Goal: Task Accomplishment & Management: Use online tool/utility

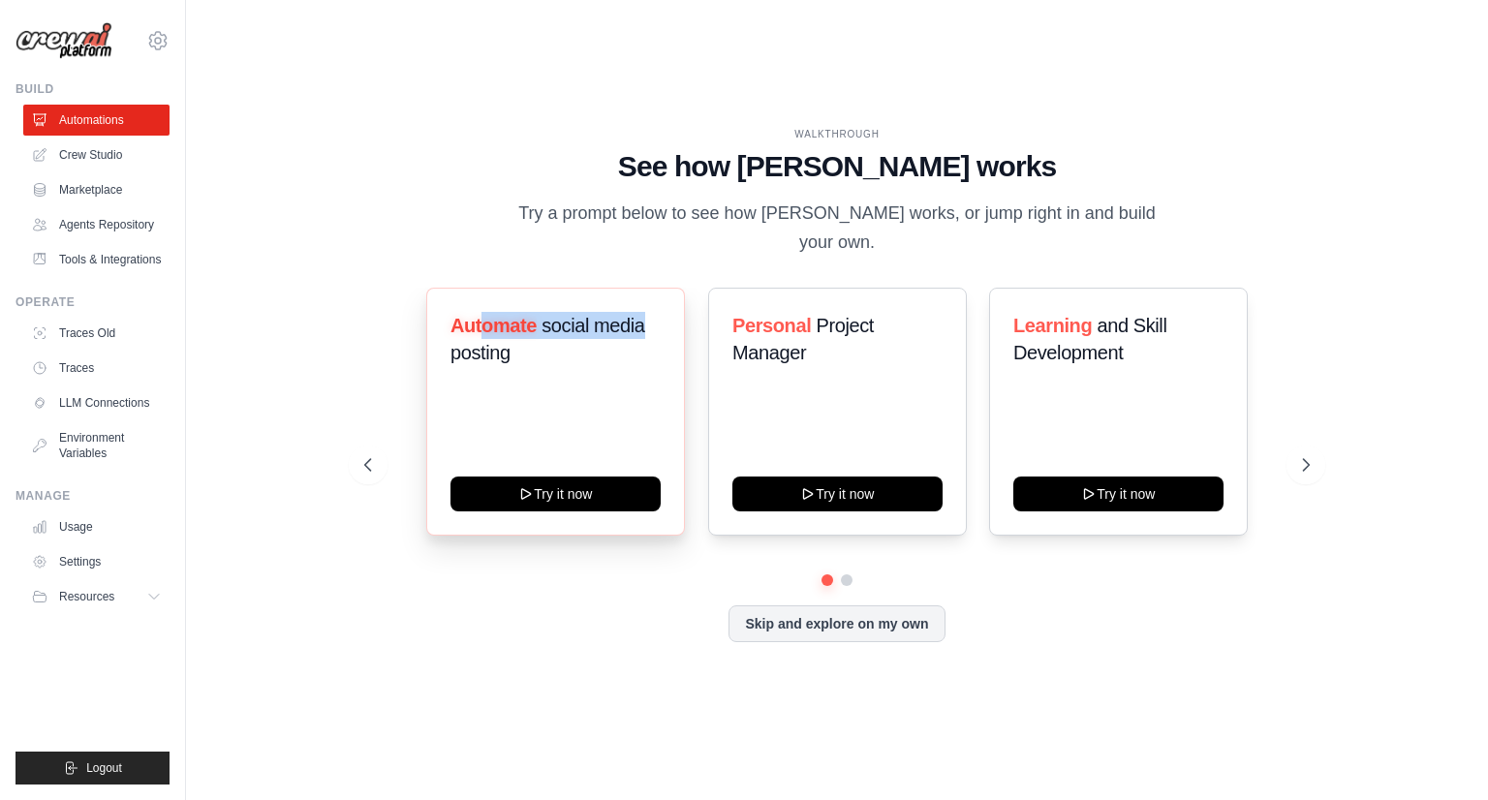
drag, startPoint x: 485, startPoint y: 301, endPoint x: 678, endPoint y: 299, distance: 192.8
click at [678, 299] on div "Automate social media posting Try it now" at bounding box center [555, 412] width 259 height 248
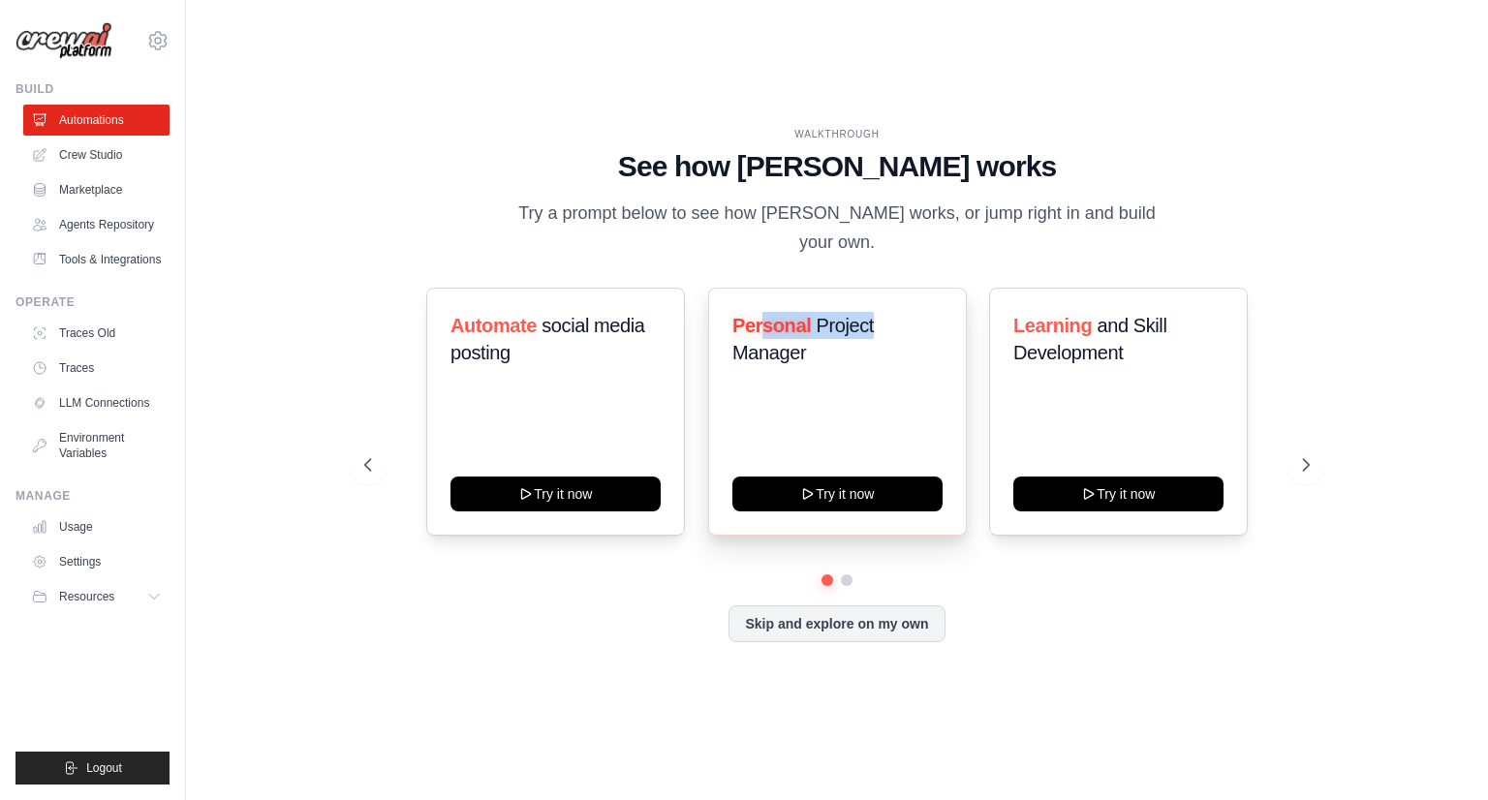
drag, startPoint x: 799, startPoint y: 303, endPoint x: 964, endPoint y: 303, distance: 164.7
click at [964, 303] on div "Personal Project Manager Try it now" at bounding box center [837, 412] width 259 height 248
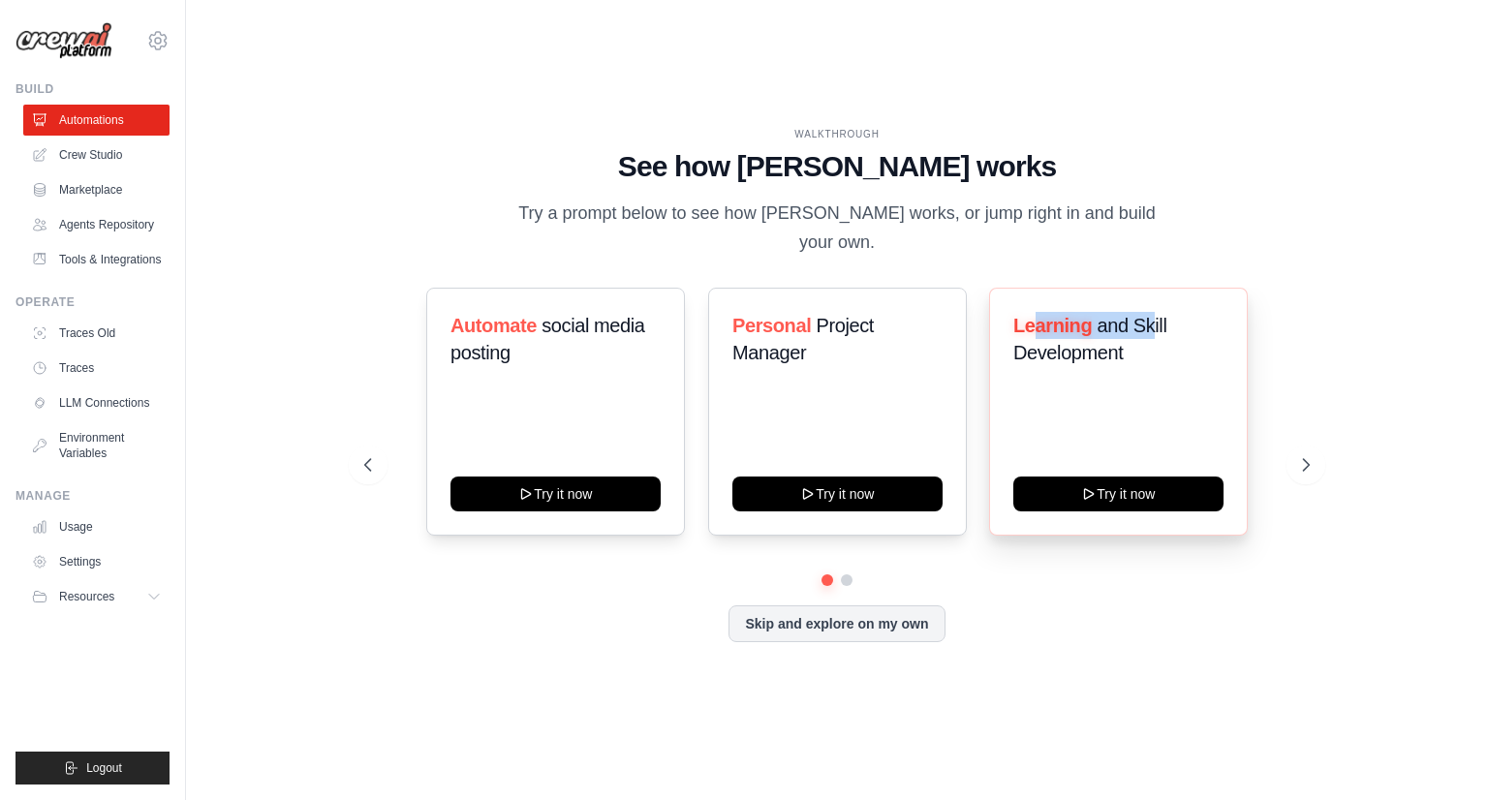
drag, startPoint x: 1133, startPoint y: 305, endPoint x: 1155, endPoint y: 305, distance: 21.3
click at [1155, 312] on h3 "Learning and Skill Development" at bounding box center [1118, 339] width 210 height 54
click at [1151, 337] on h3 "Learning and Skill Development" at bounding box center [1118, 339] width 210 height 54
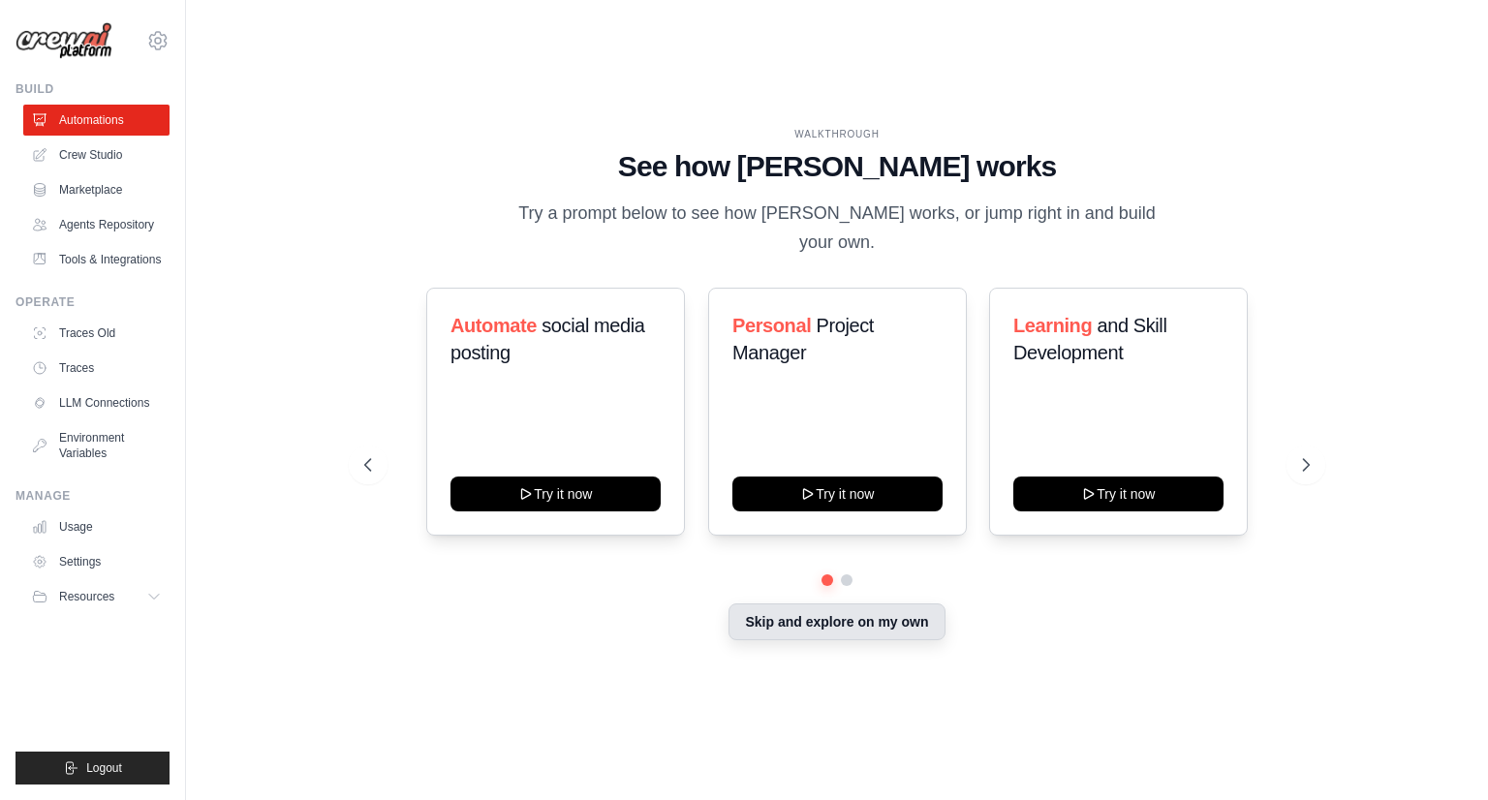
click at [859, 617] on button "Skip and explore on my own" at bounding box center [836, 621] width 216 height 37
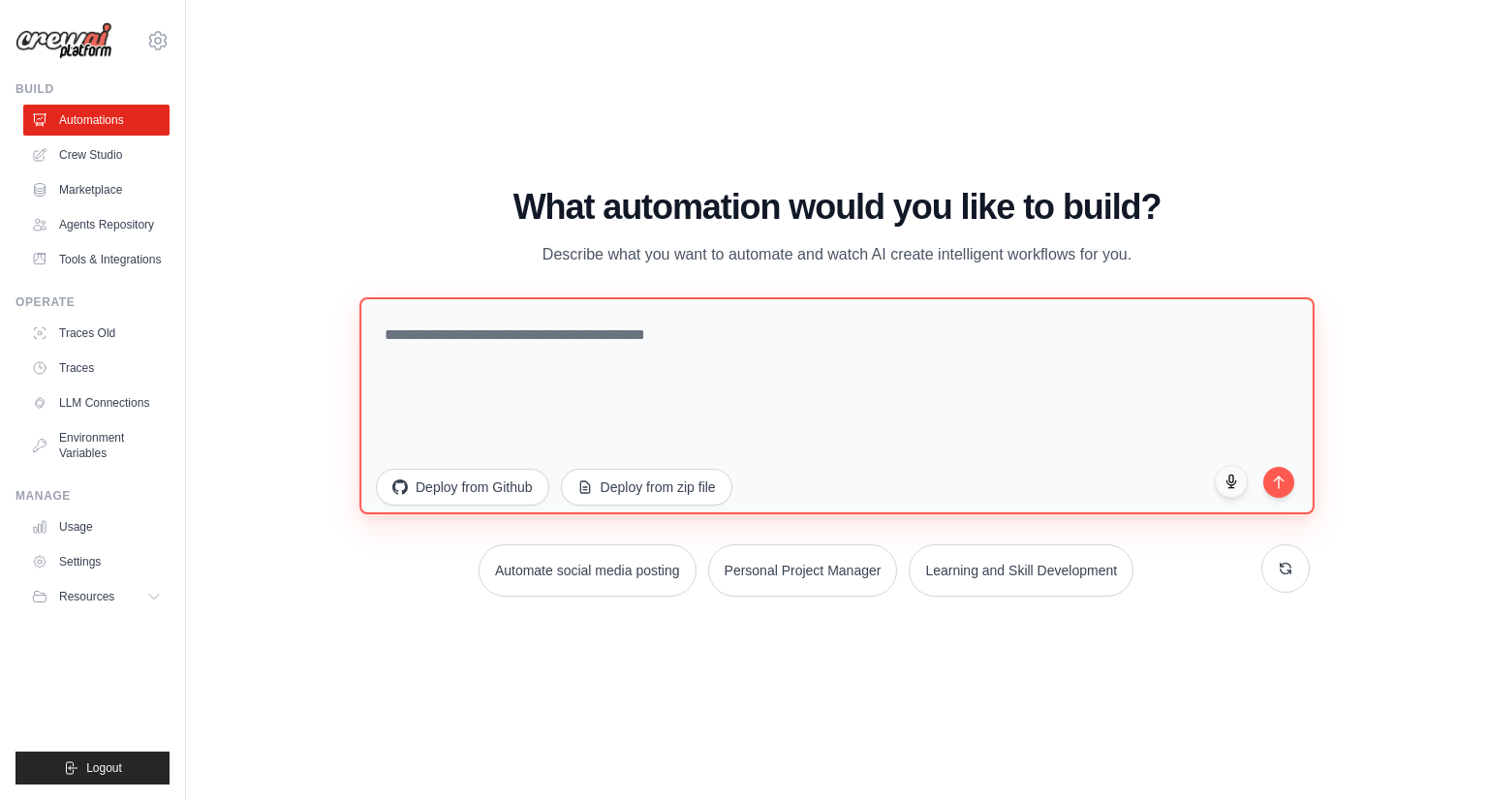
click at [607, 334] on textarea at bounding box center [836, 405] width 955 height 217
click at [457, 338] on textarea at bounding box center [836, 405] width 955 height 217
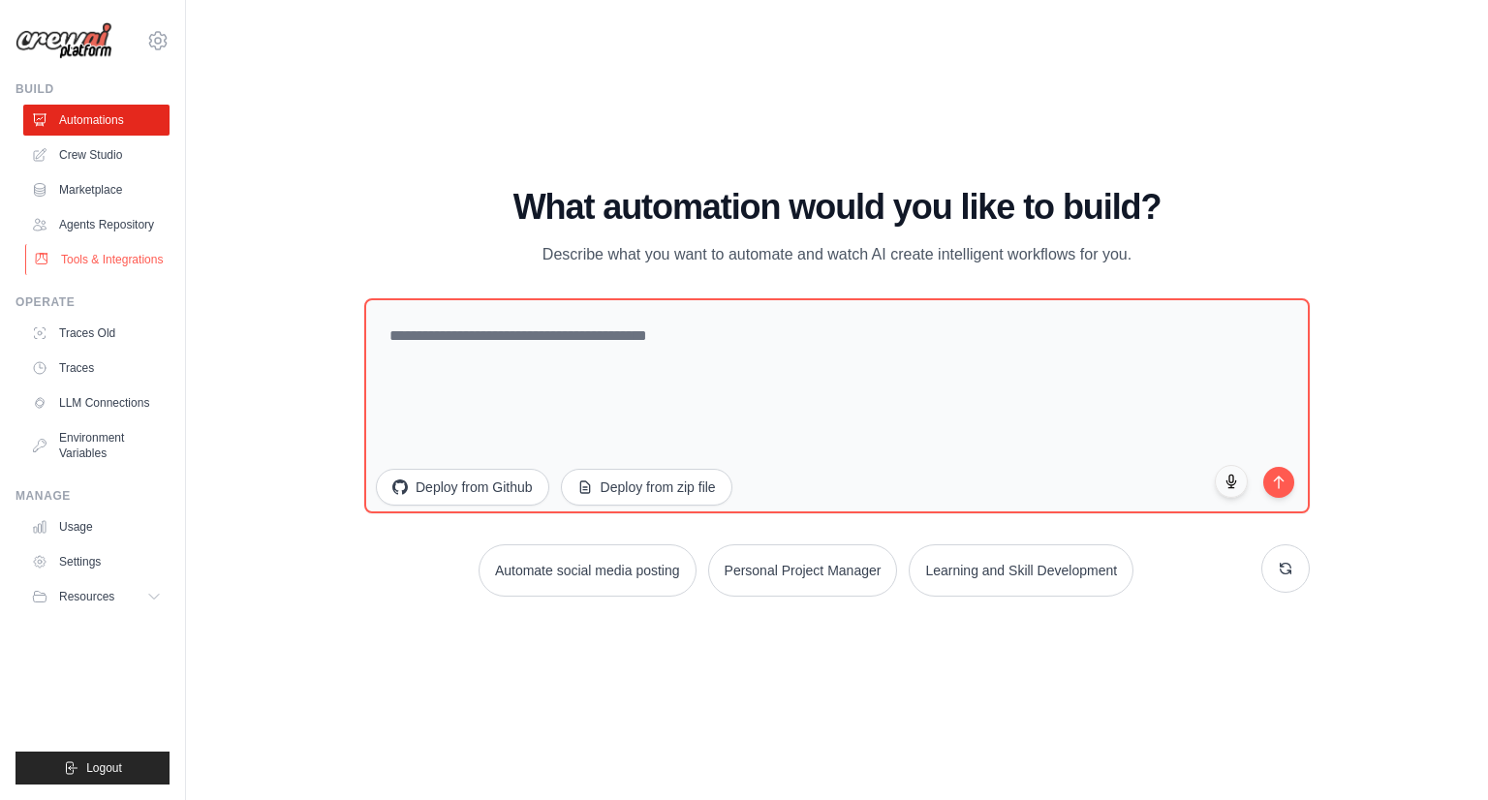
click at [120, 268] on link "Tools & Integrations" at bounding box center [98, 259] width 146 height 31
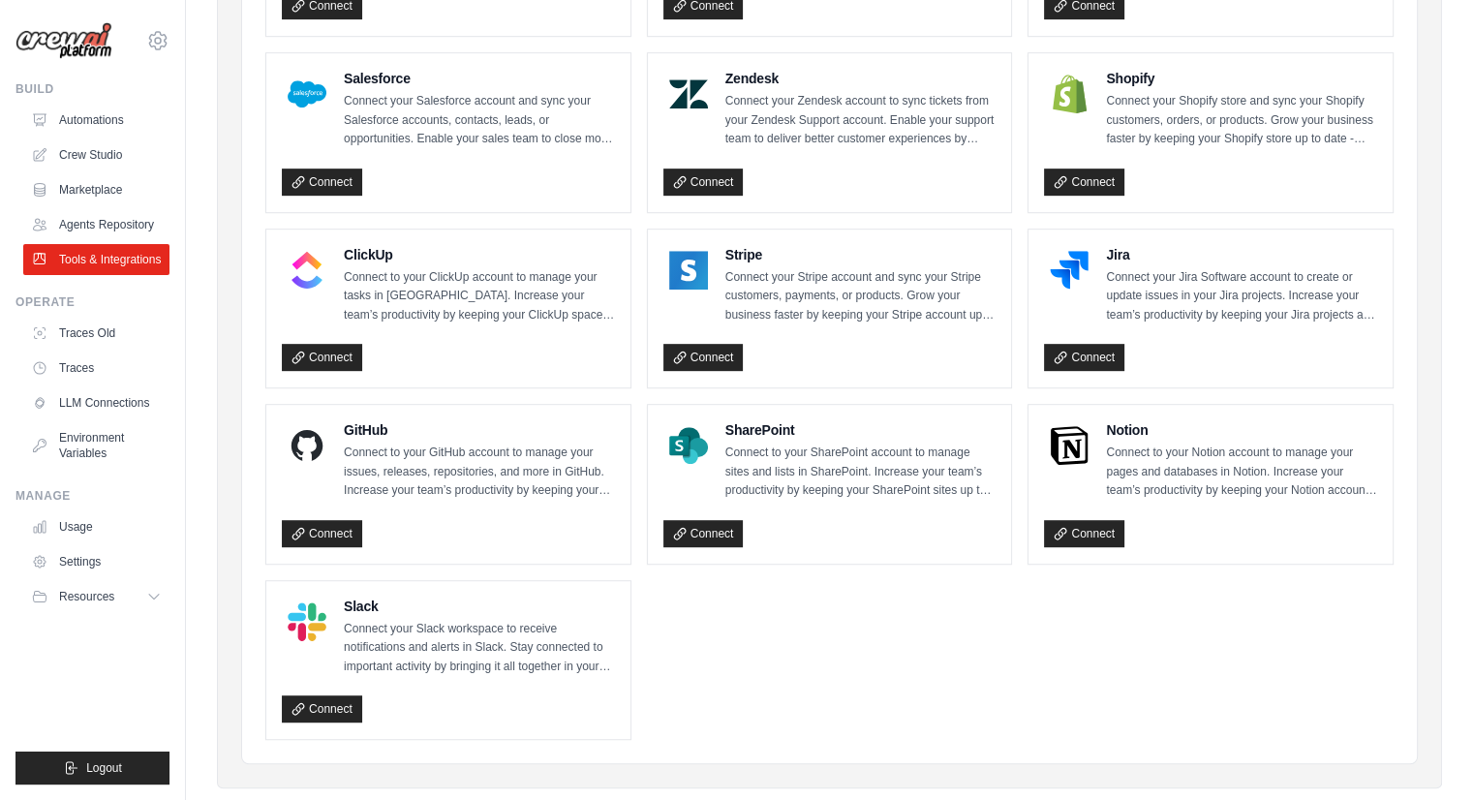
scroll to position [937, 0]
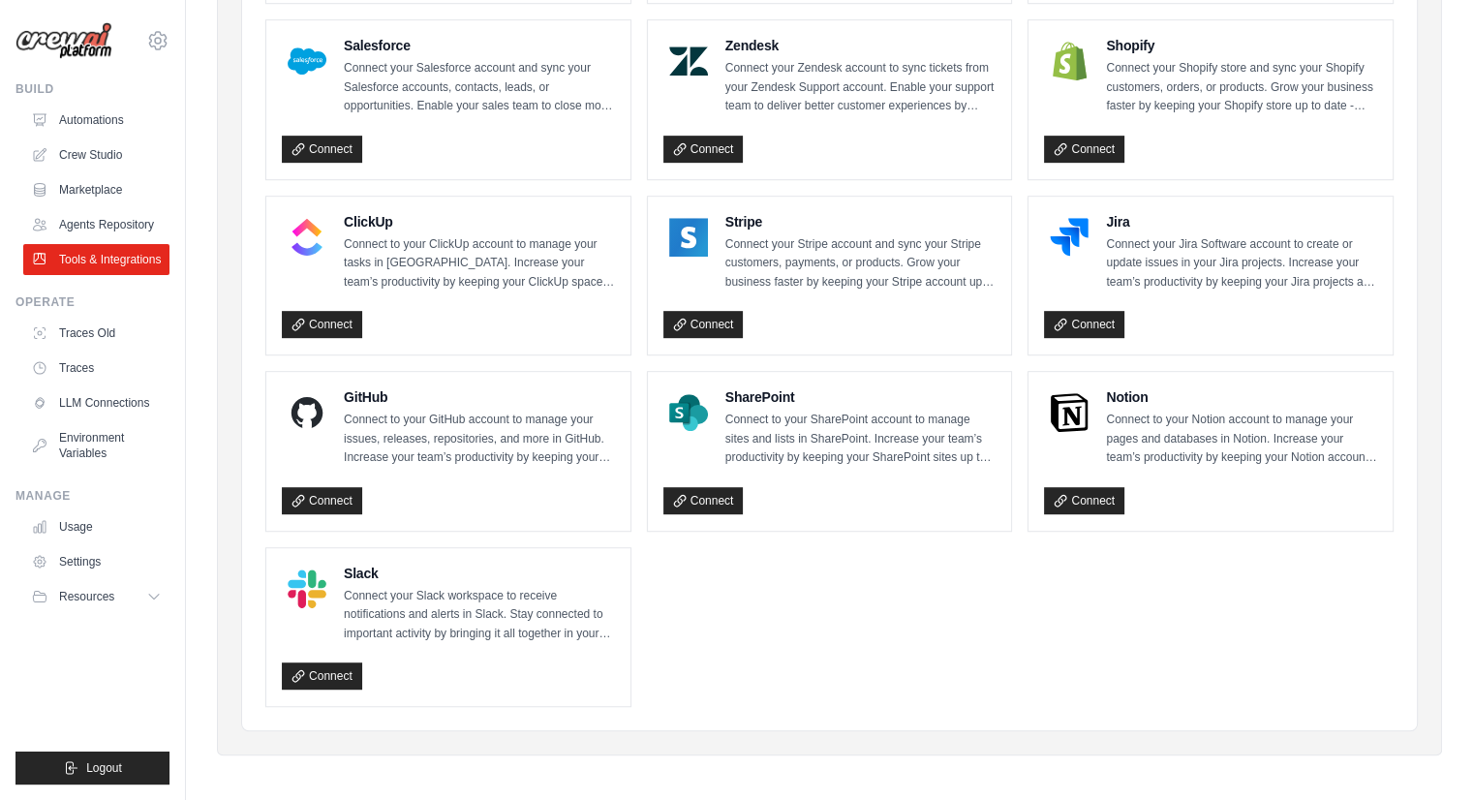
drag, startPoint x: 585, startPoint y: 640, endPoint x: 594, endPoint y: 645, distance: 10.0
click at [99, 121] on link "Automations" at bounding box center [98, 120] width 146 height 31
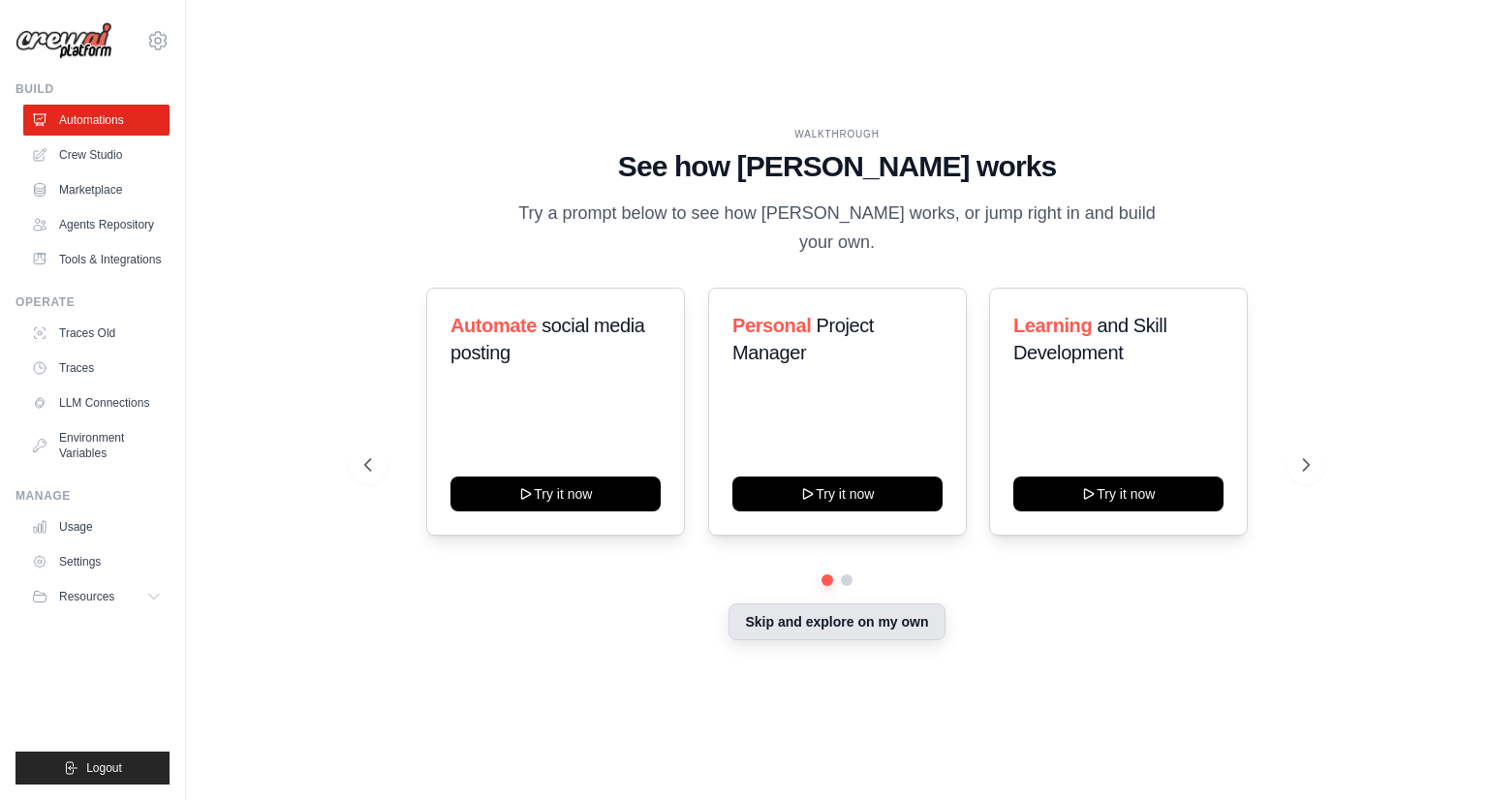
click at [781, 616] on button "Skip and explore on my own" at bounding box center [836, 621] width 216 height 37
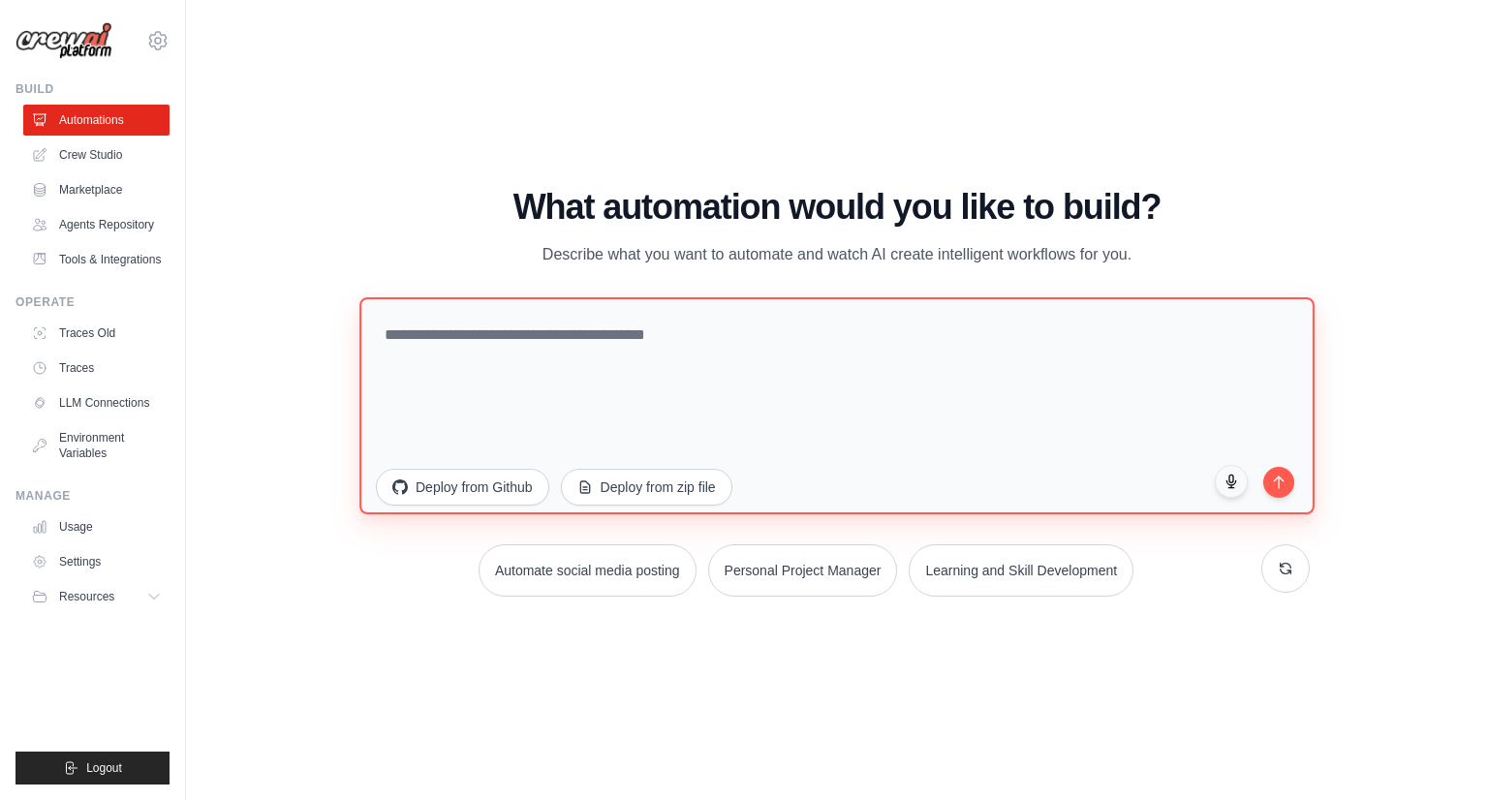
click at [600, 302] on textarea at bounding box center [836, 405] width 955 height 217
click at [678, 349] on textarea at bounding box center [836, 405] width 955 height 217
click at [418, 336] on textarea "**********" at bounding box center [836, 405] width 955 height 217
click at [597, 338] on textarea "**********" at bounding box center [836, 405] width 955 height 217
paste textarea "********"
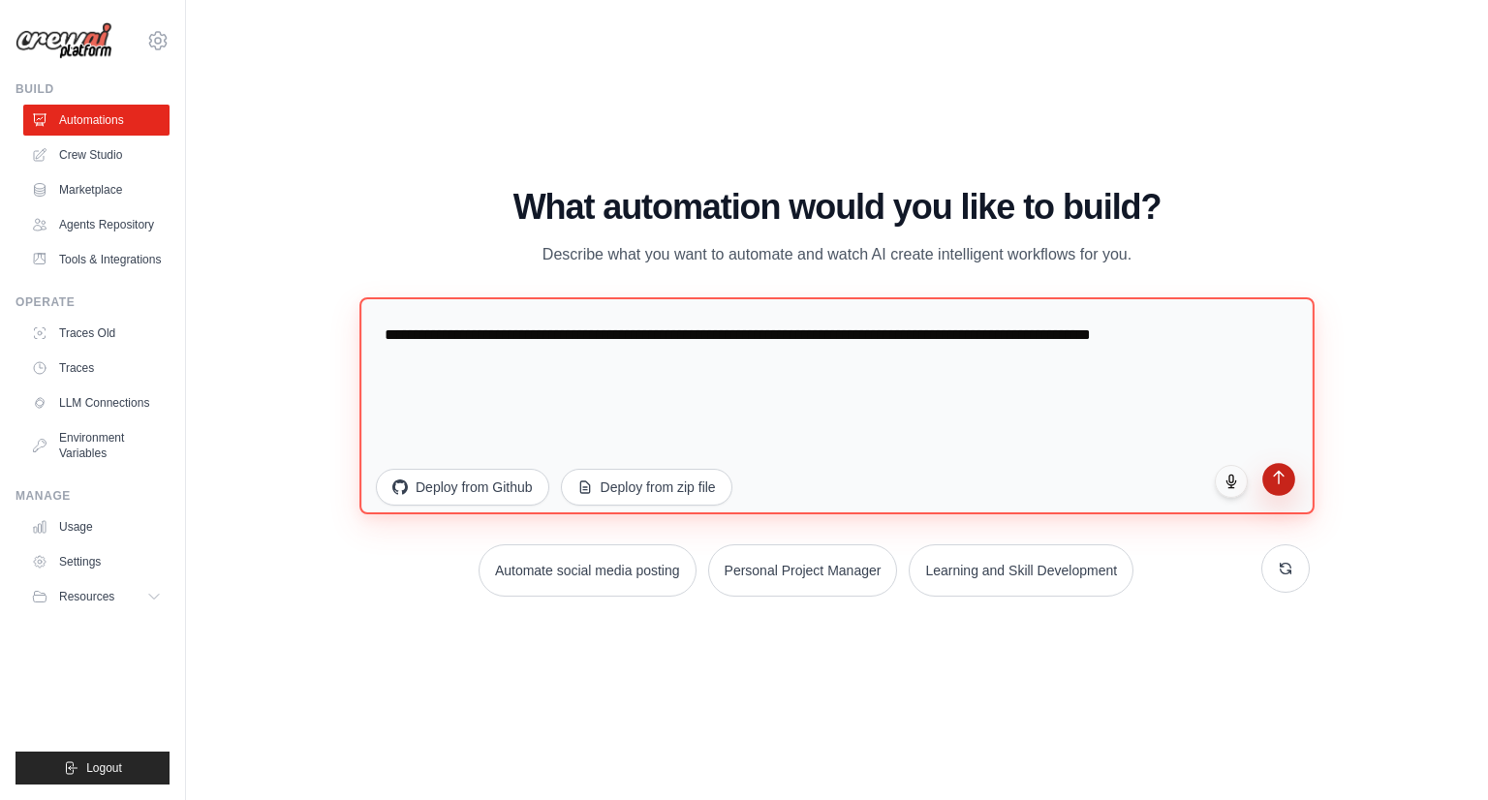
type textarea "**********"
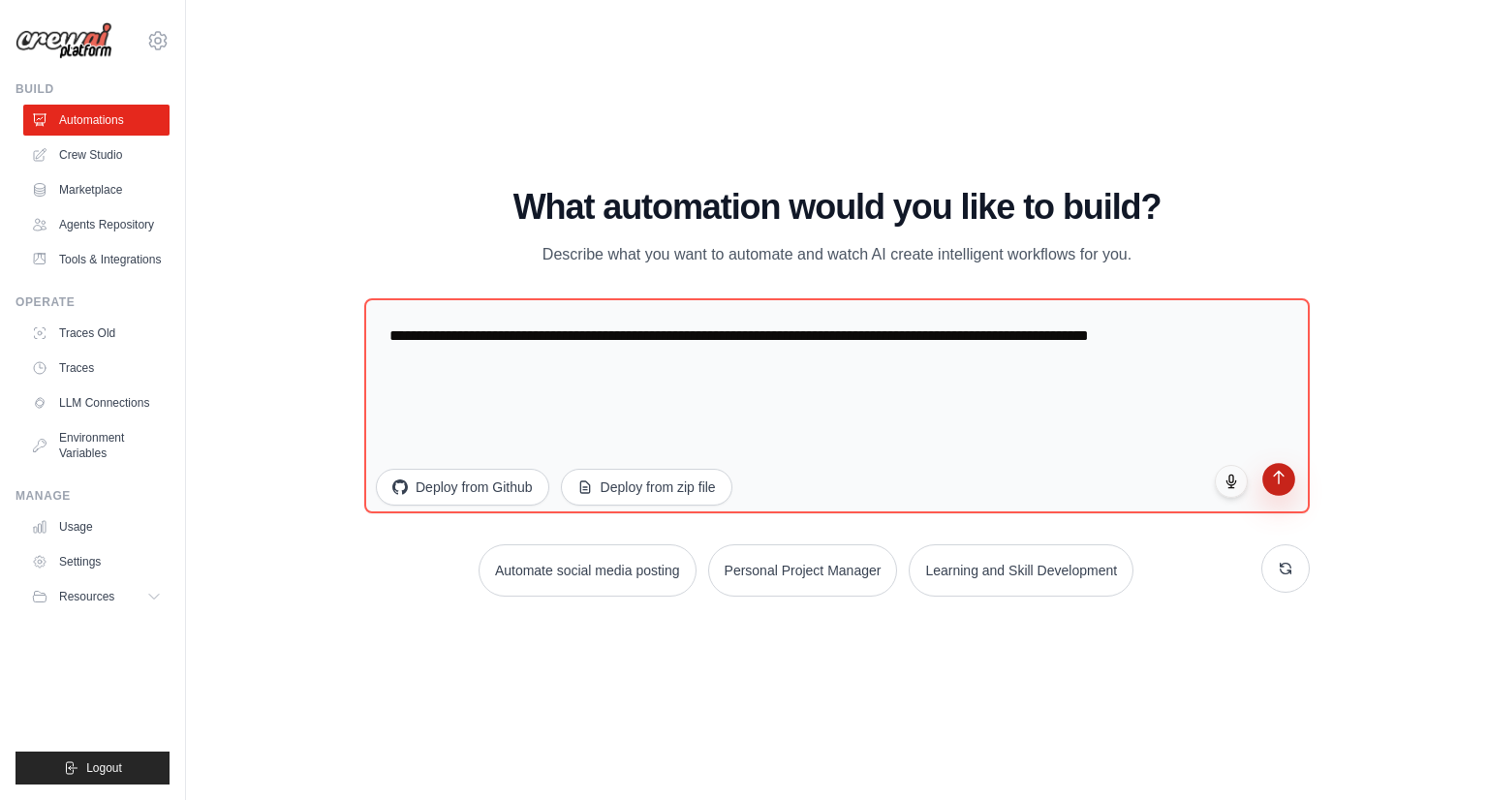
click at [1279, 493] on button "submit" at bounding box center [1278, 479] width 33 height 33
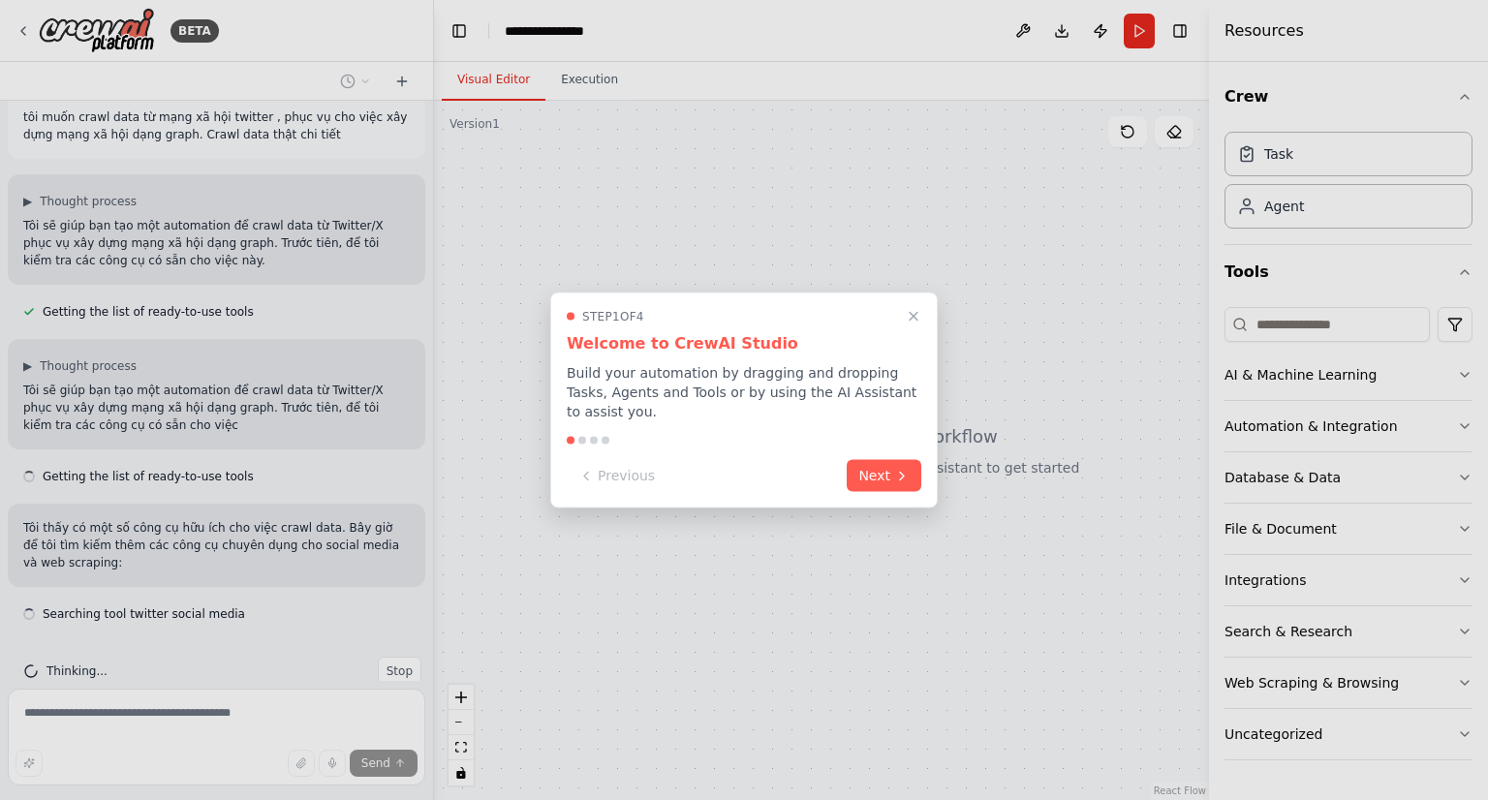
scroll to position [58, 0]
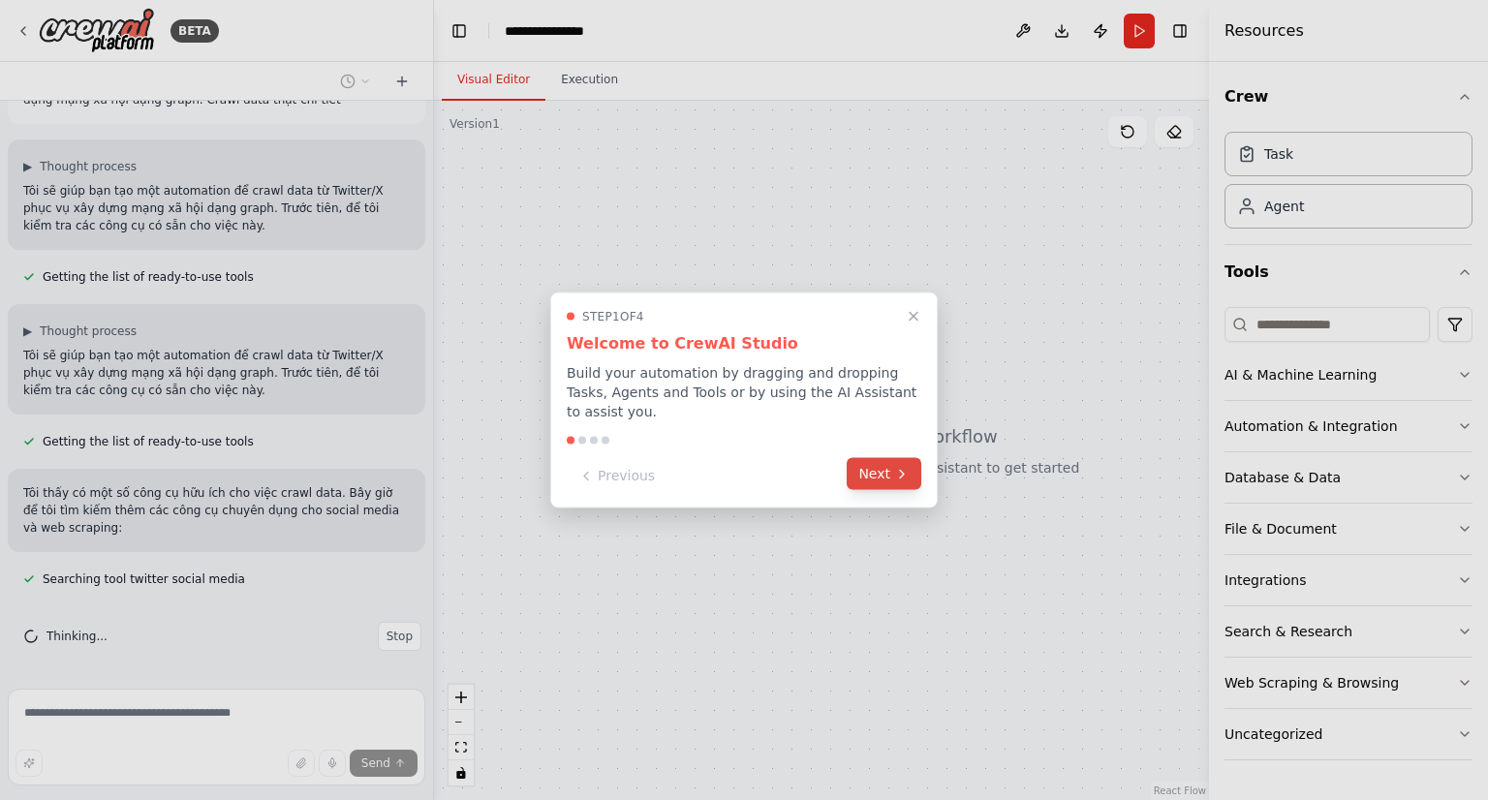
click at [867, 463] on button "Next" at bounding box center [884, 474] width 75 height 32
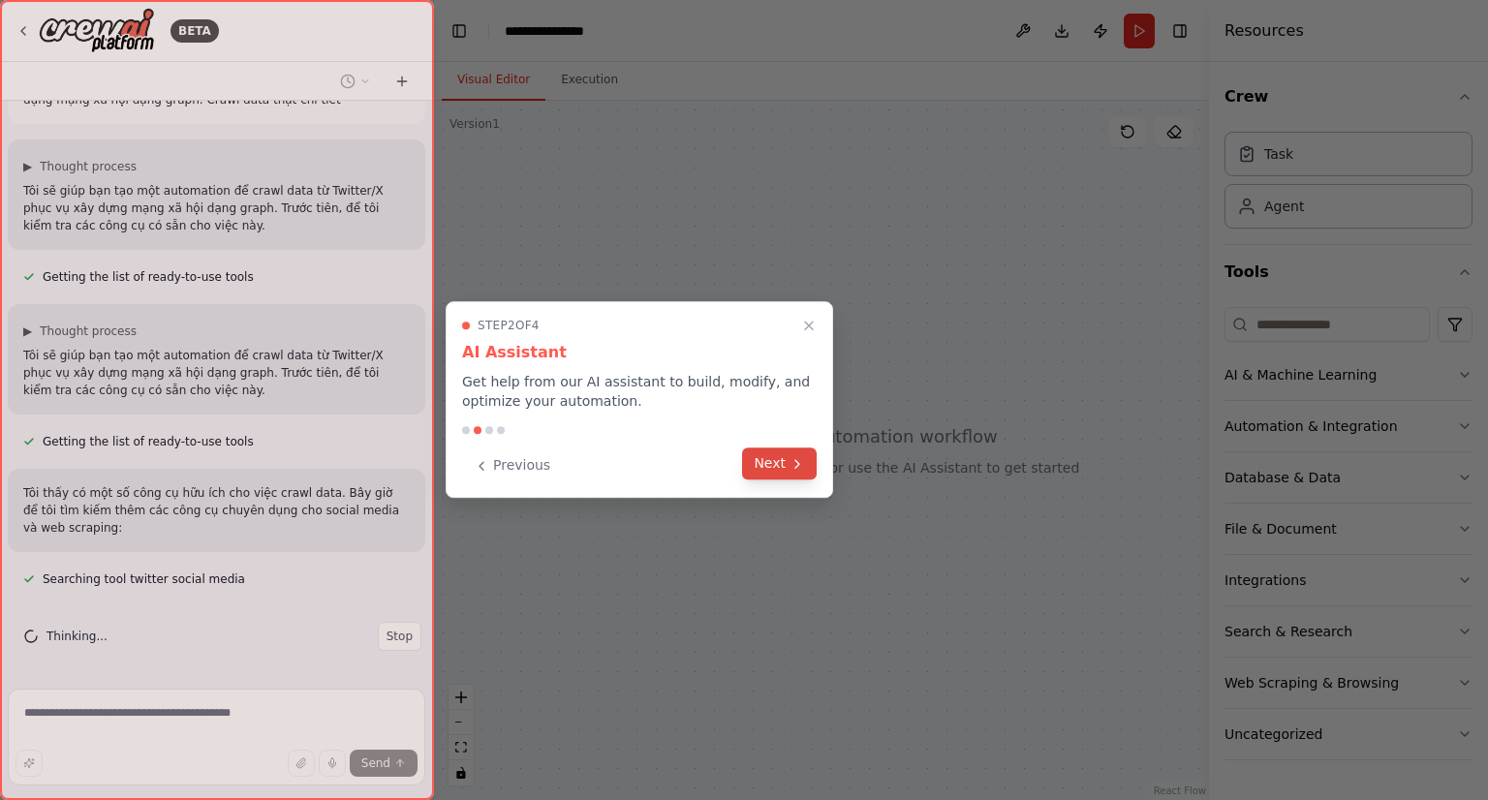
click at [794, 469] on icon at bounding box center [796, 463] width 15 height 15
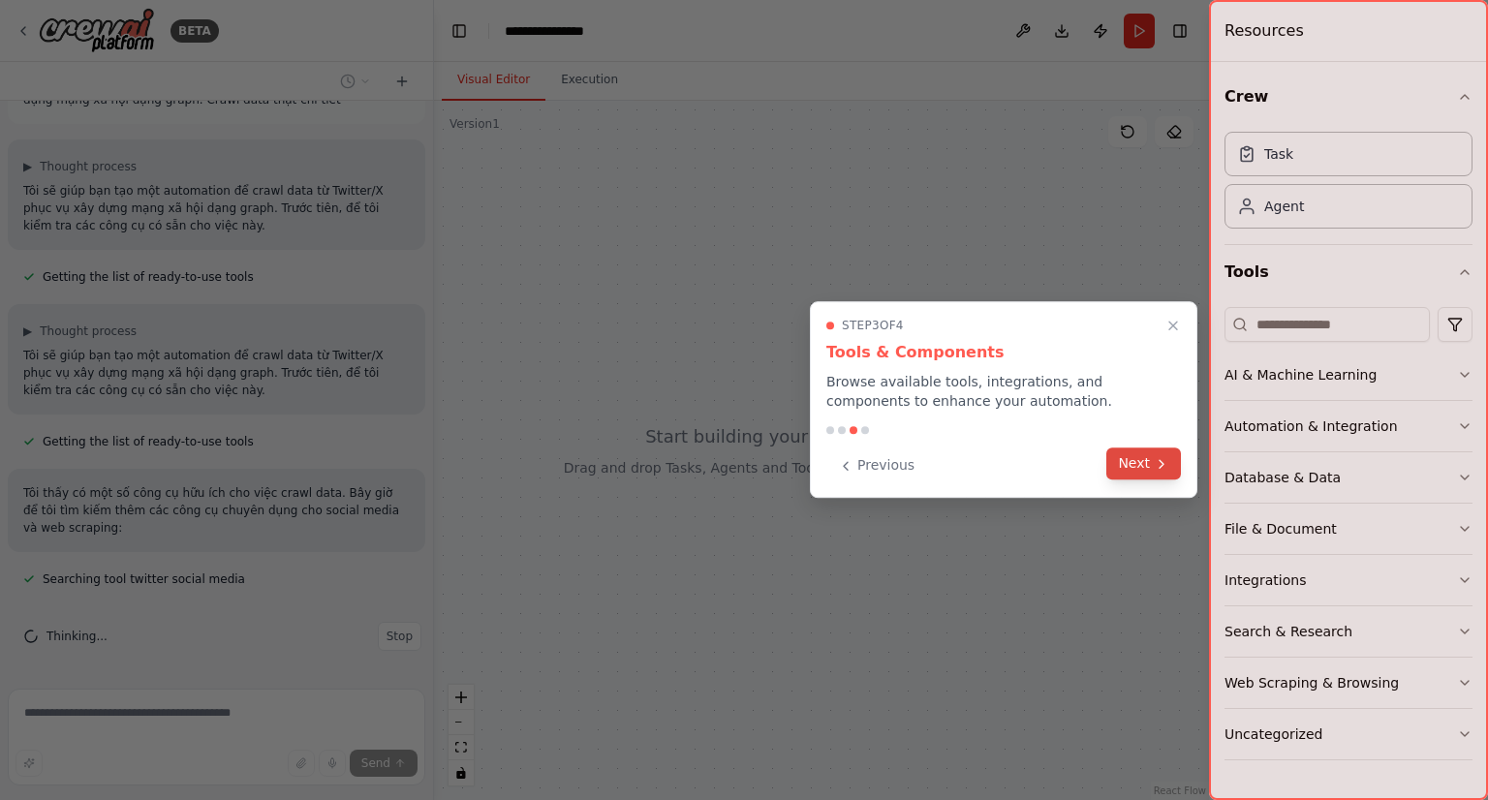
click at [1112, 467] on button "Next" at bounding box center [1143, 463] width 75 height 32
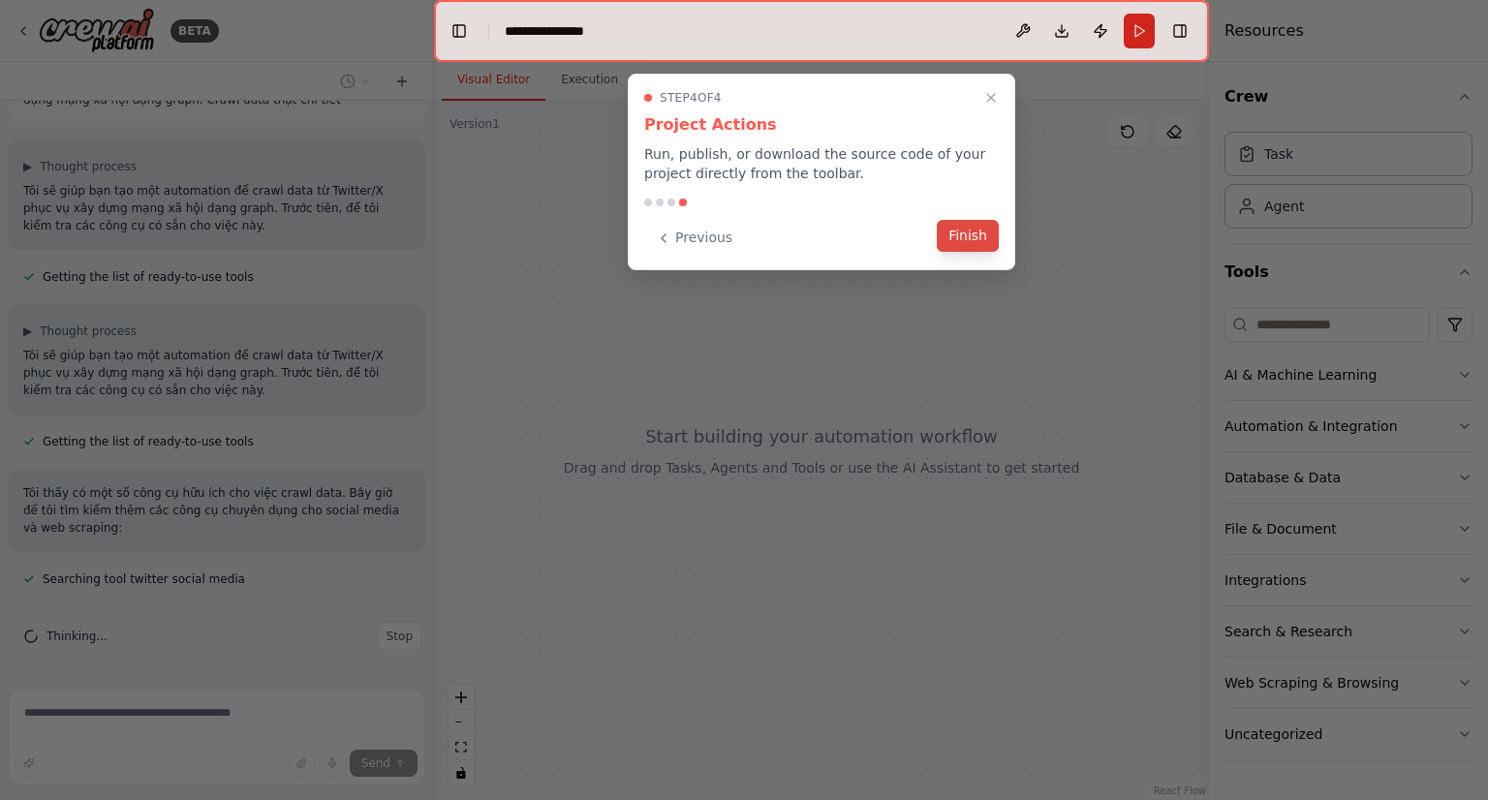
click at [979, 228] on button "Finish" at bounding box center [968, 236] width 62 height 32
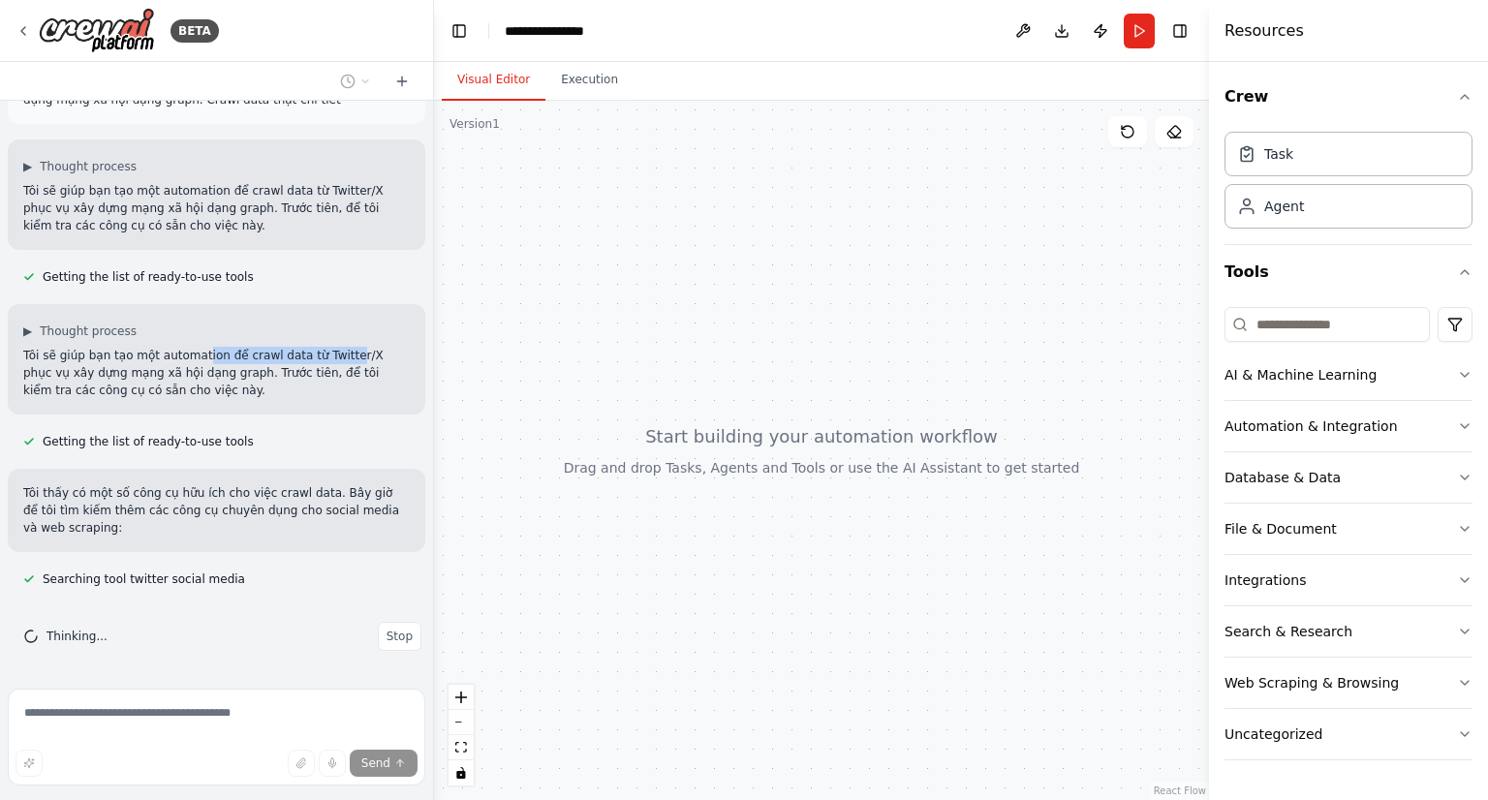
drag, startPoint x: 189, startPoint y: 353, endPoint x: 324, endPoint y: 351, distance: 135.6
click at [324, 351] on p "Tôi sẽ giúp bạn tạo một automation để crawl data từ Twitter/X phục vụ xây dựng …" at bounding box center [216, 373] width 386 height 52
drag, startPoint x: 145, startPoint y: 369, endPoint x: 357, endPoint y: 366, distance: 212.1
click at [357, 366] on p "Tôi sẽ giúp bạn tạo một automation để crawl data từ Twitter/X phục vụ xây dựng …" at bounding box center [216, 373] width 386 height 52
drag, startPoint x: 66, startPoint y: 400, endPoint x: 147, endPoint y: 406, distance: 81.6
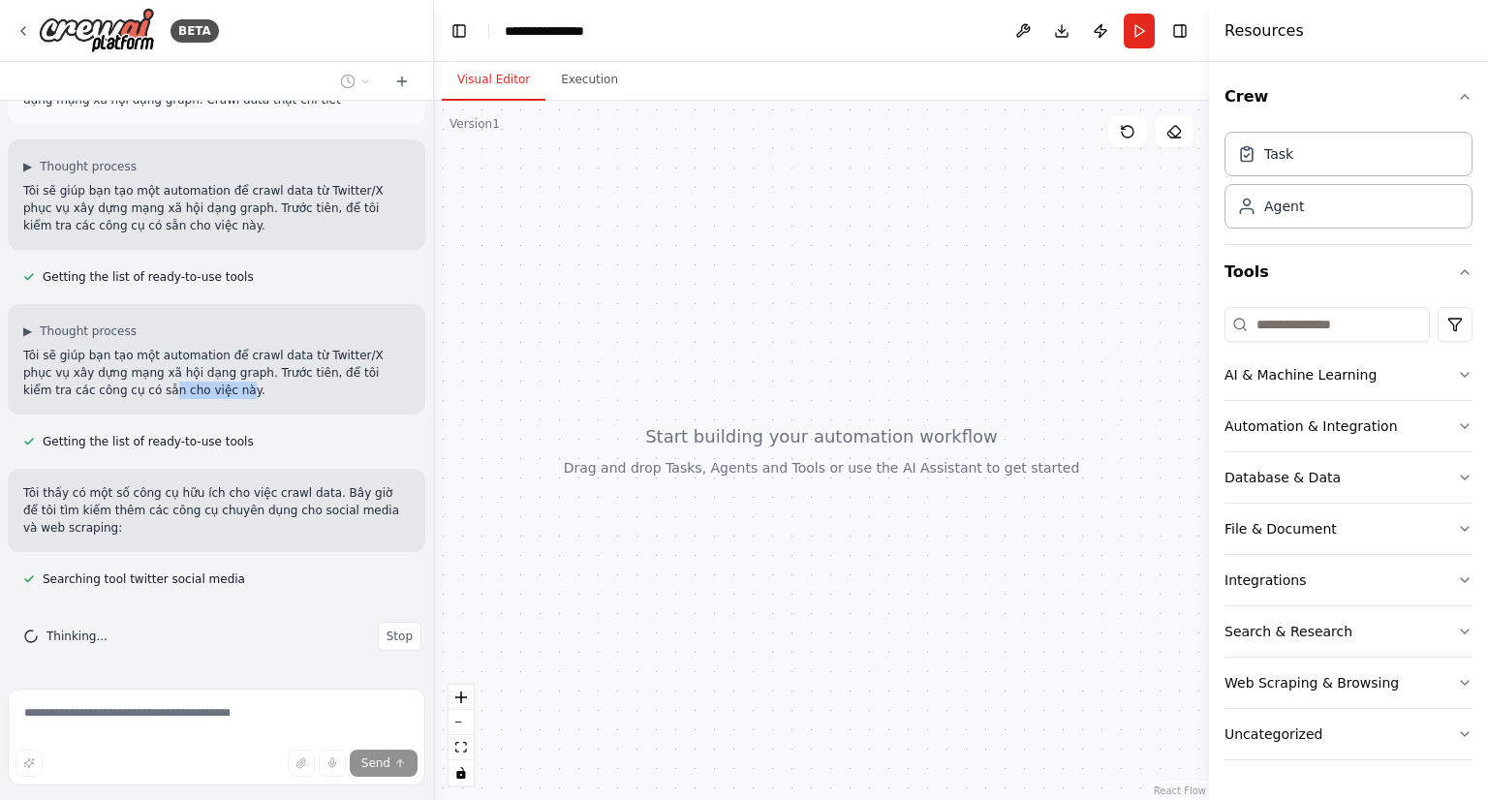
click at [147, 404] on div "▶ Thought process Tôi sẽ giúp bạn tạo một automation để crawl data từ Twitter/X…" at bounding box center [216, 359] width 417 height 110
drag, startPoint x: 133, startPoint y: 497, endPoint x: 368, endPoint y: 497, distance: 235.4
click at [368, 497] on p "Tôi thấy có một số công cụ hữu ích cho việc crawl data. Bây giờ để tôi tìm kiếm…" at bounding box center [216, 510] width 386 height 52
drag, startPoint x: 108, startPoint y: 509, endPoint x: 287, endPoint y: 511, distance: 178.2
click at [287, 511] on p "Tôi thấy có một số công cụ hữu ích cho việc crawl data. Bây giờ để tôi tìm kiếm…" at bounding box center [216, 510] width 386 height 52
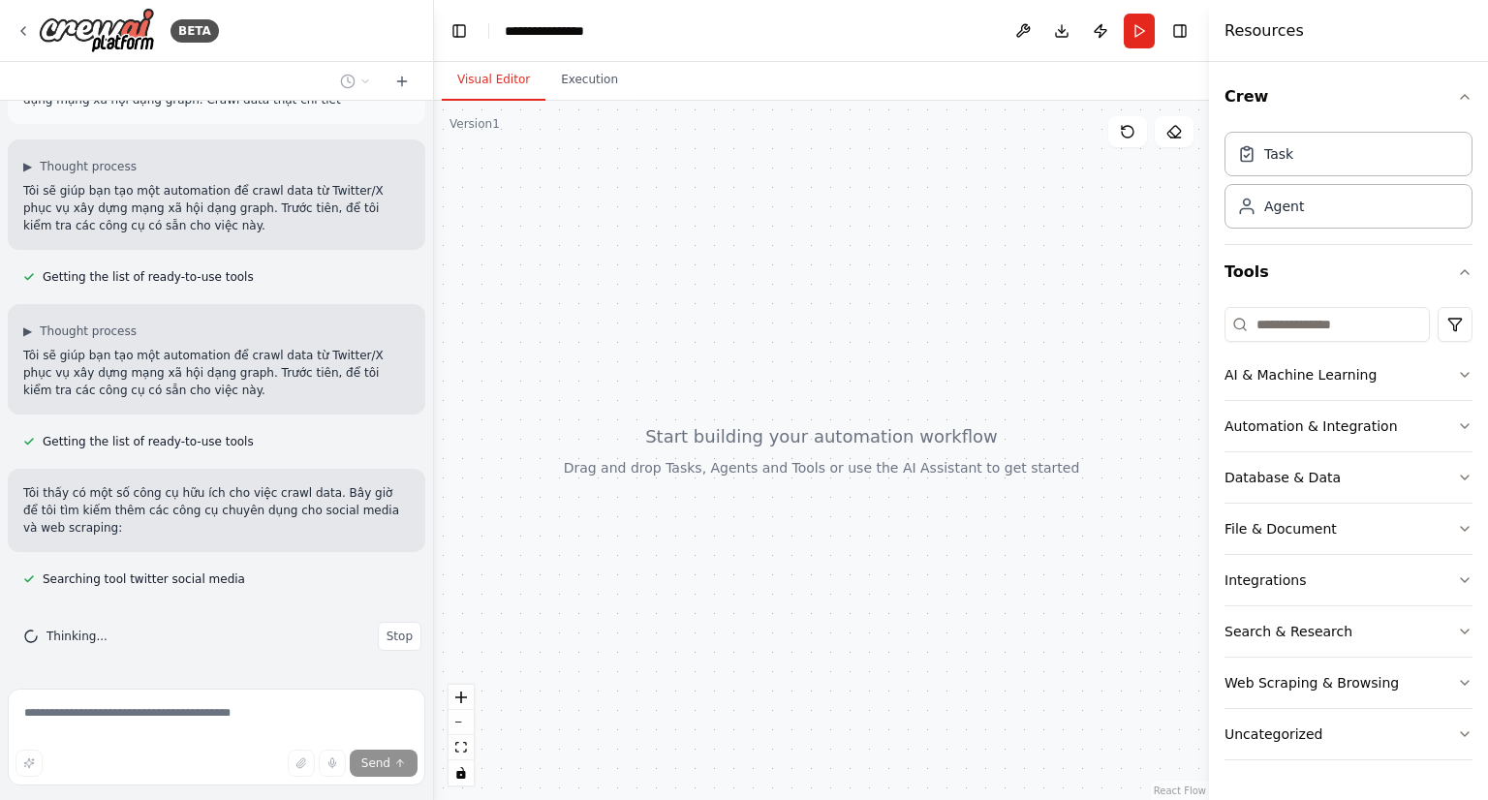
click at [333, 511] on p "Tôi thấy có một số công cụ hữu ích cho việc crawl data. Bây giờ để tôi tìm kiếm…" at bounding box center [216, 510] width 386 height 52
click at [559, 34] on div "**********" at bounding box center [553, 30] width 97 height 19
drag, startPoint x: 606, startPoint y: 29, endPoint x: 500, endPoint y: 26, distance: 106.6
click at [500, 26] on header "**********" at bounding box center [821, 31] width 775 height 62
click at [870, 254] on div at bounding box center [821, 450] width 775 height 699
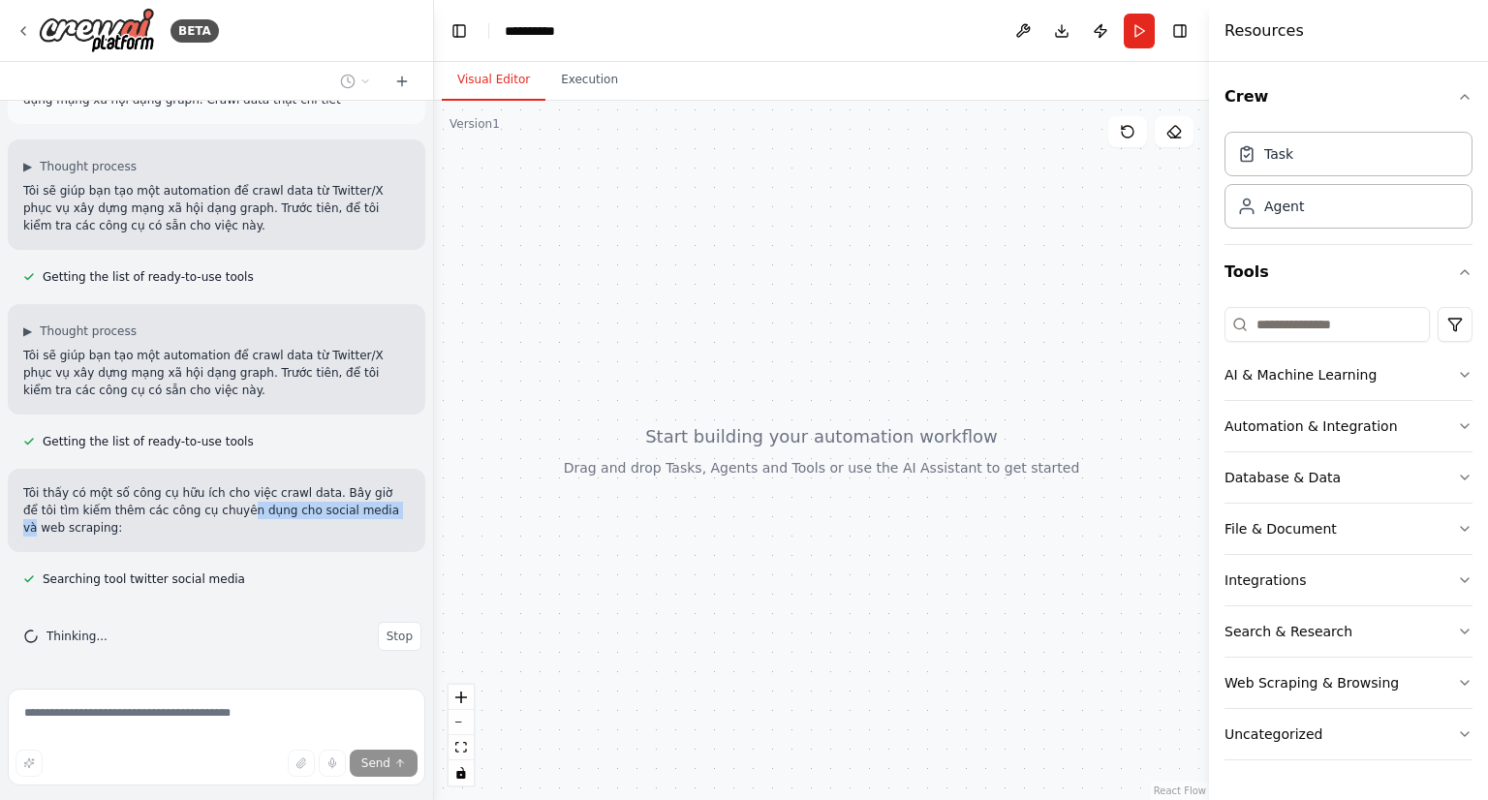
drag, startPoint x: 194, startPoint y: 508, endPoint x: 337, endPoint y: 512, distance: 143.4
click at [337, 512] on p "Tôi thấy có một số công cụ hữu ích cho việc crawl data. Bây giờ để tôi tìm kiếm…" at bounding box center [216, 510] width 386 height 52
click at [349, 508] on p "Tôi thấy có một số công cụ hữu ích cho việc crawl data. Bây giờ để tôi tìm kiếm…" at bounding box center [216, 510] width 386 height 52
